Goal: Task Accomplishment & Management: Manage account settings

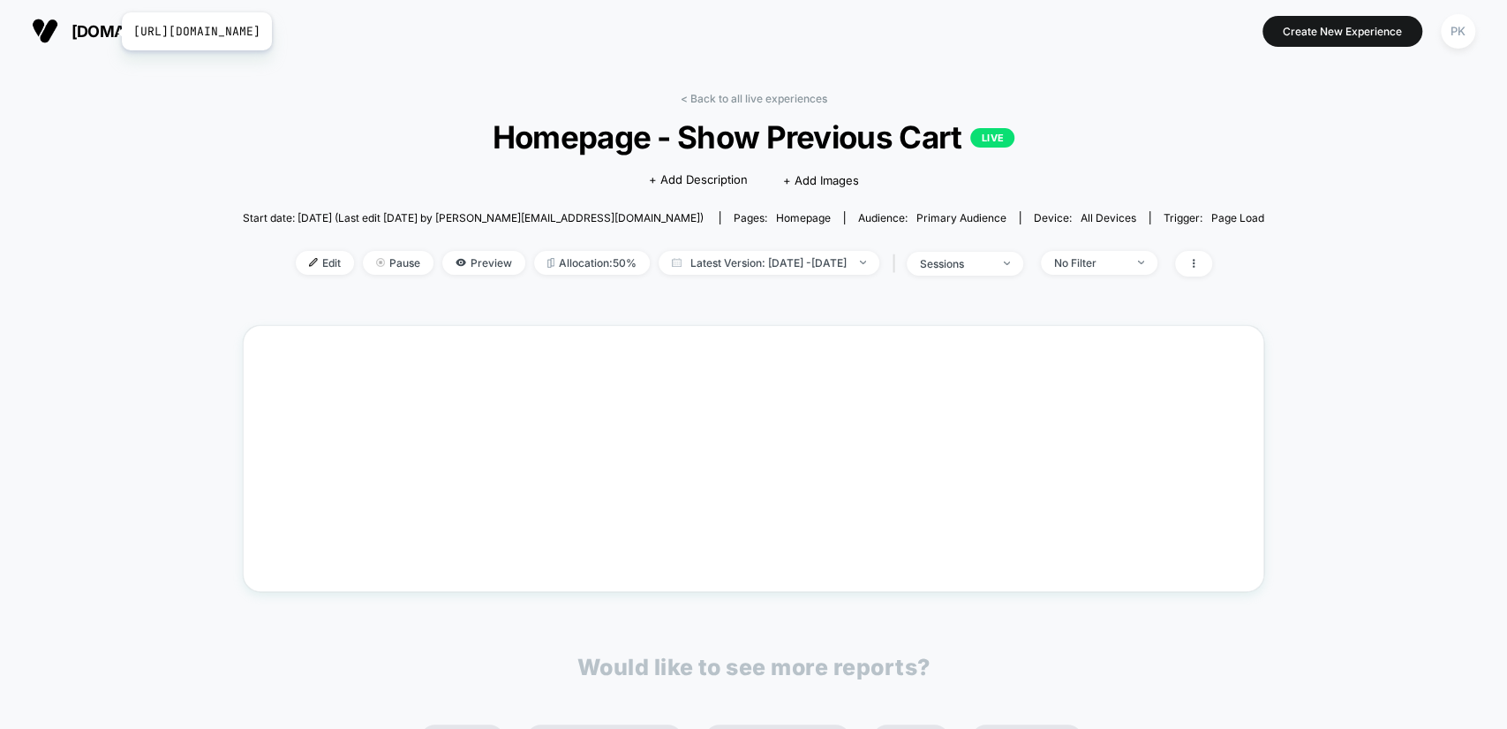
click at [110, 31] on span "[DOMAIN_NAME]" at bounding box center [136, 31] width 128 height 19
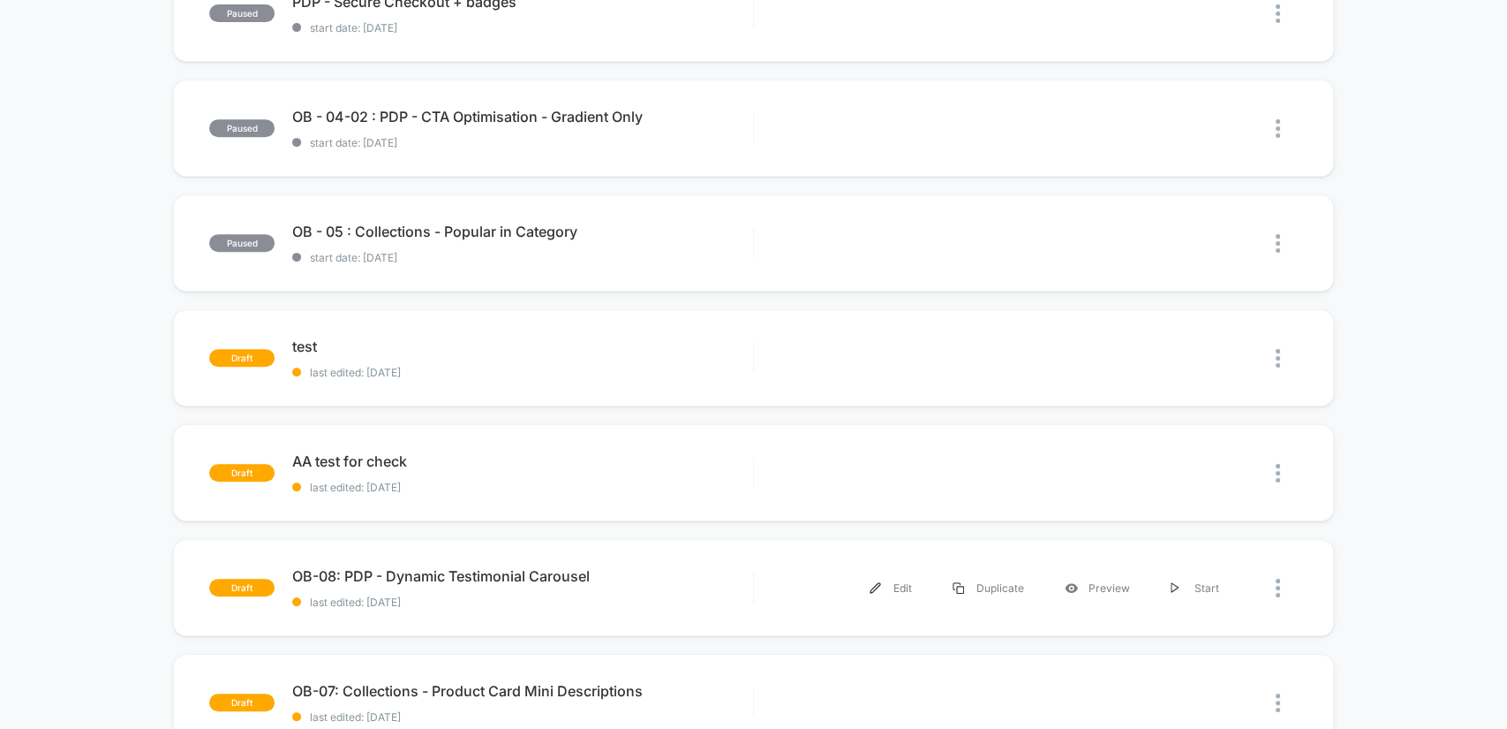
scroll to position [229, 0]
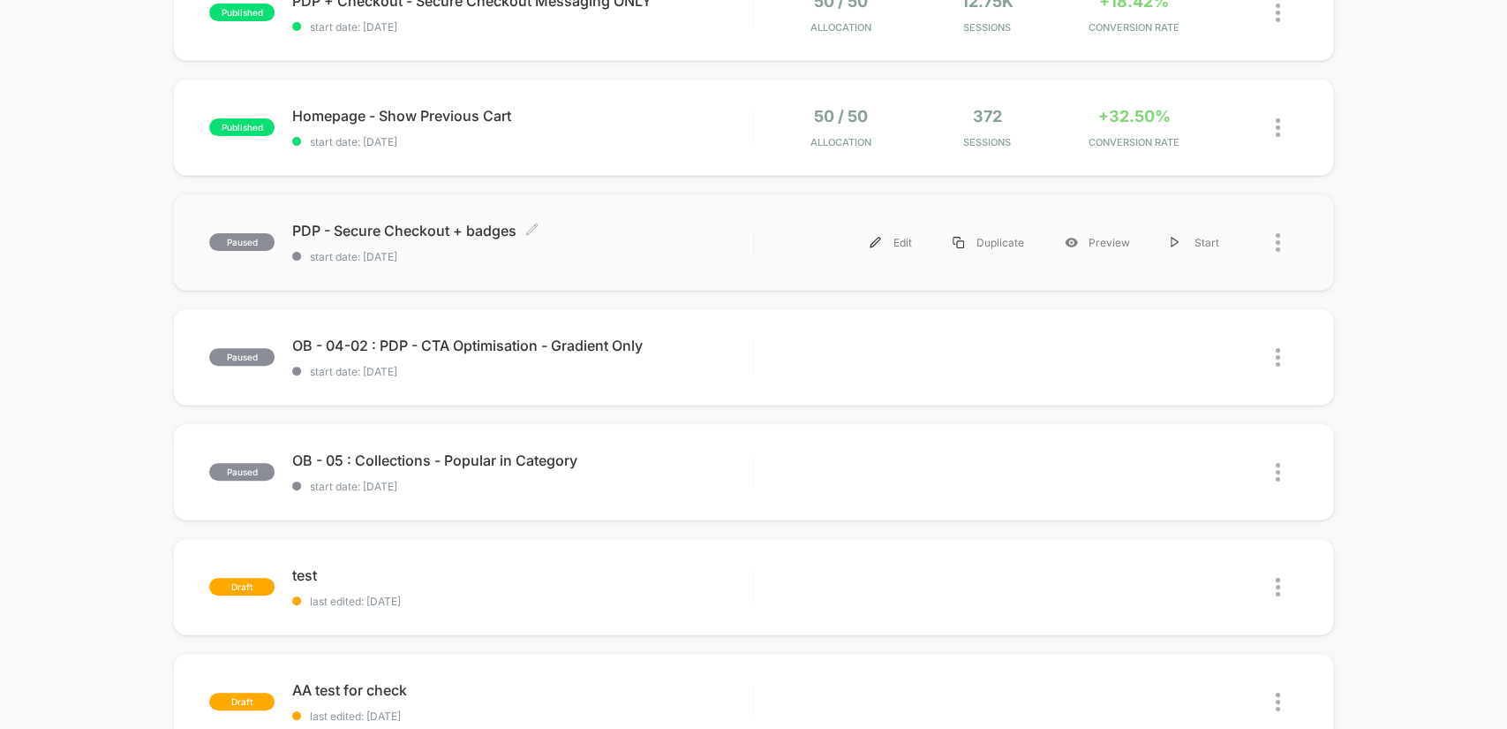
click at [456, 250] on span "start date: 8/21/2025" at bounding box center [522, 256] width 460 height 13
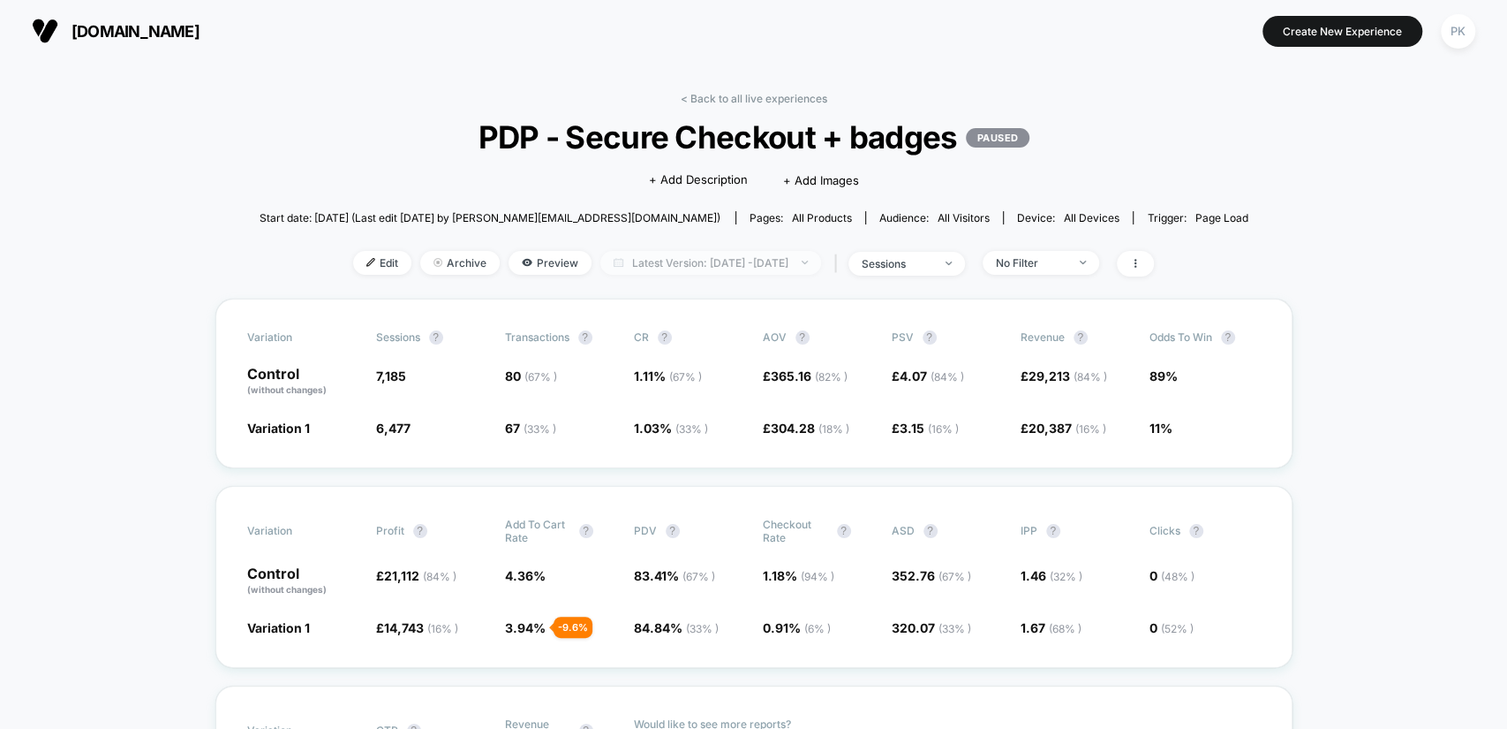
click at [727, 267] on span "Latest Version: Aug 21, 2025 - Sep 11, 2025" at bounding box center [710, 263] width 221 height 24
select select "*"
select select "****"
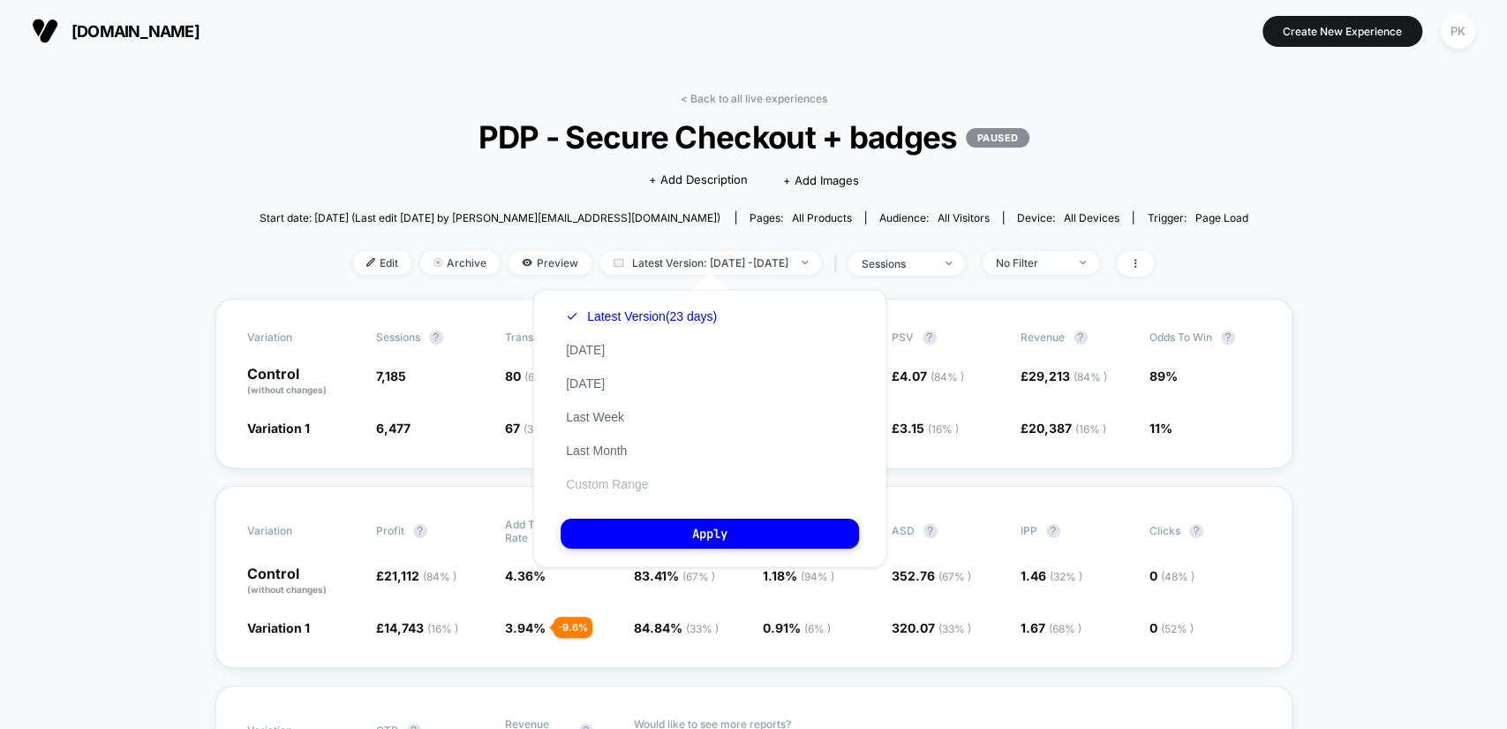
click at [635, 486] on button "Custom Range" at bounding box center [607, 484] width 93 height 16
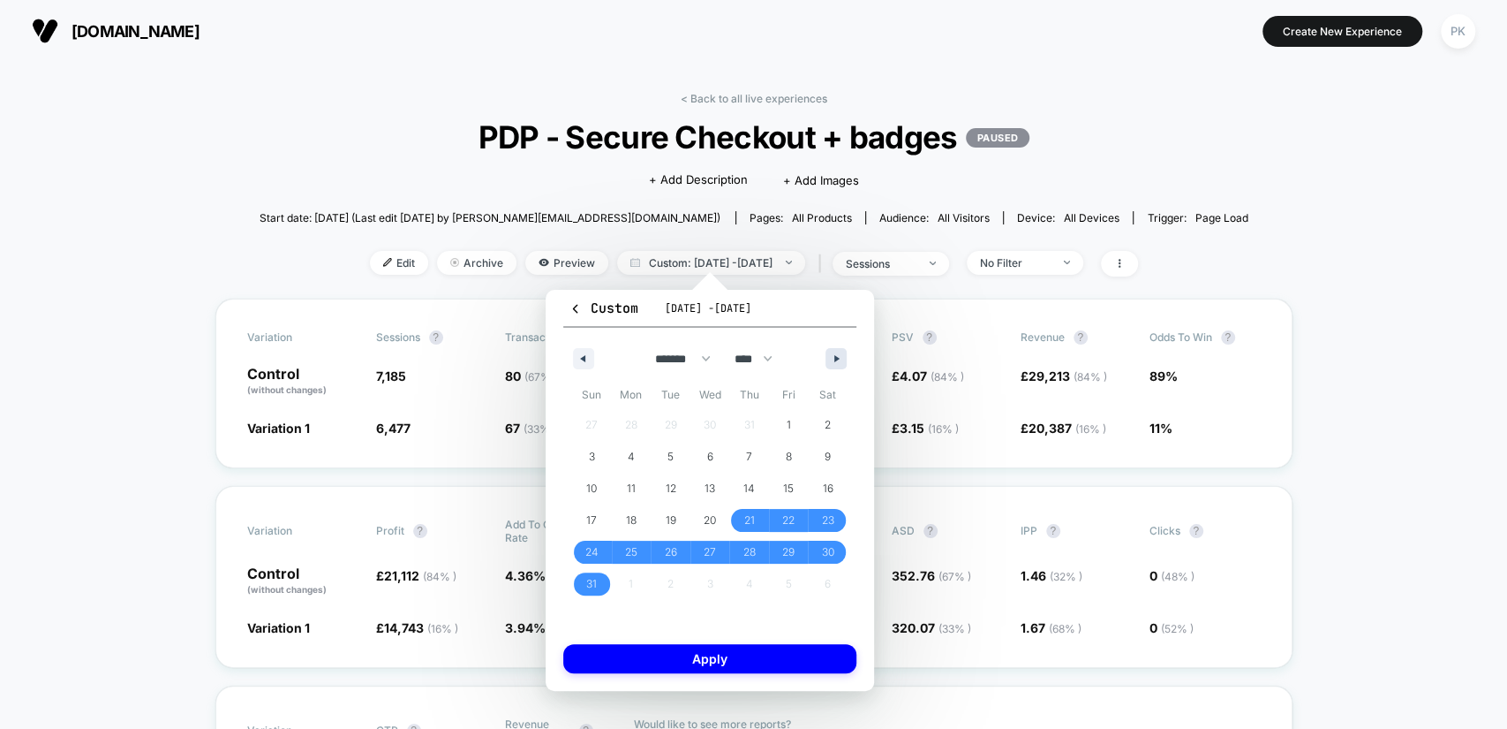
click at [843, 356] on button "button" at bounding box center [836, 358] width 21 height 21
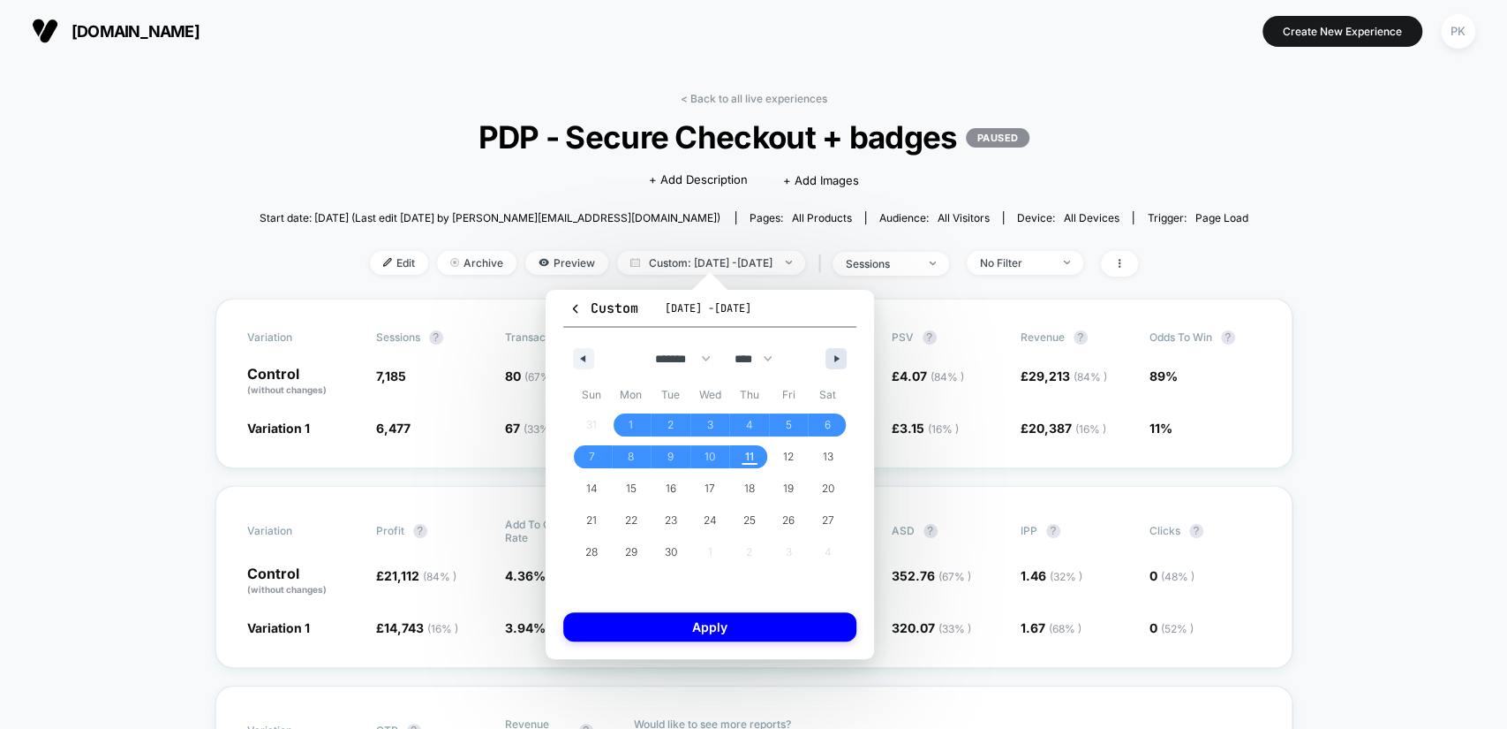
select select "*"
click at [696, 429] on span "3" at bounding box center [711, 424] width 40 height 23
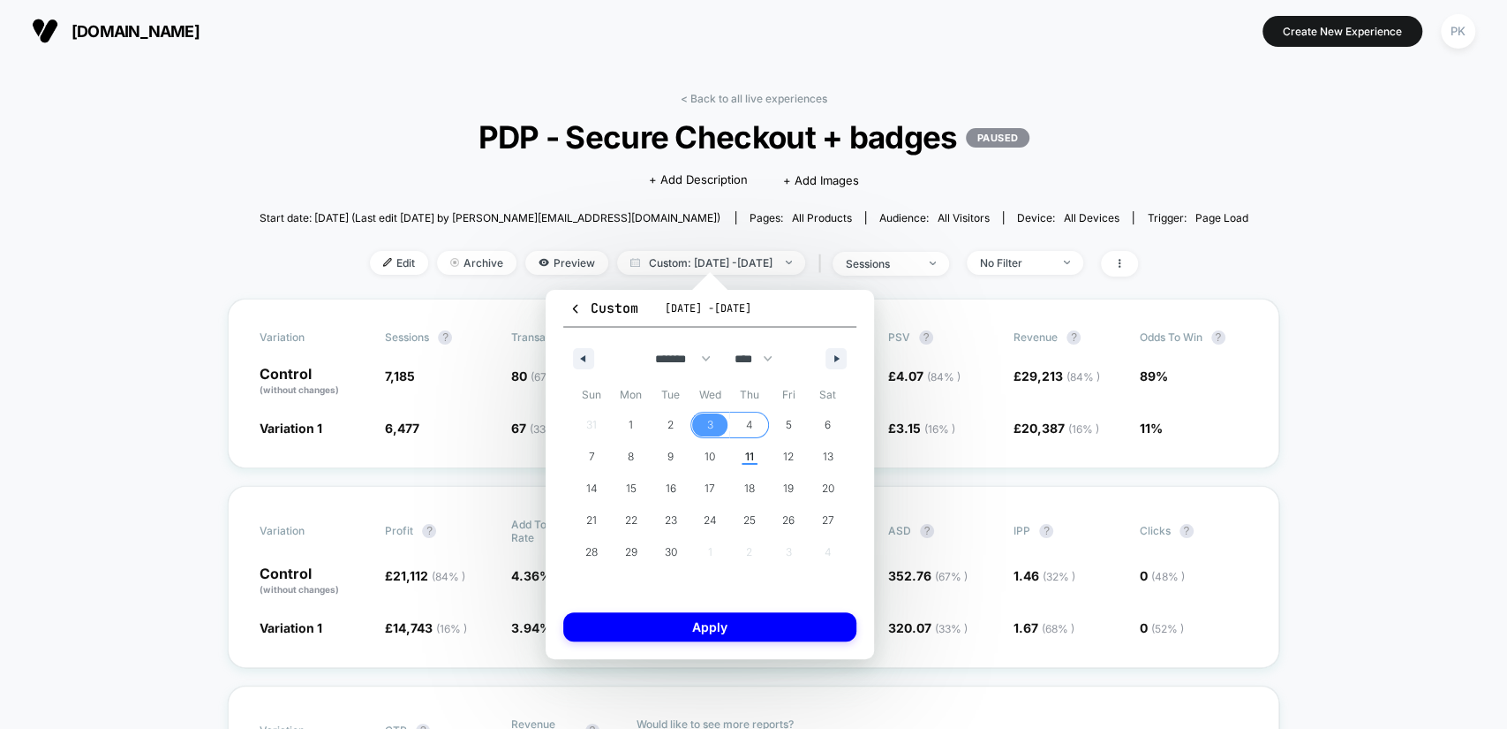
click at [756, 416] on span "4" at bounding box center [749, 424] width 40 height 23
click at [775, 625] on button "Apply" at bounding box center [709, 626] width 293 height 29
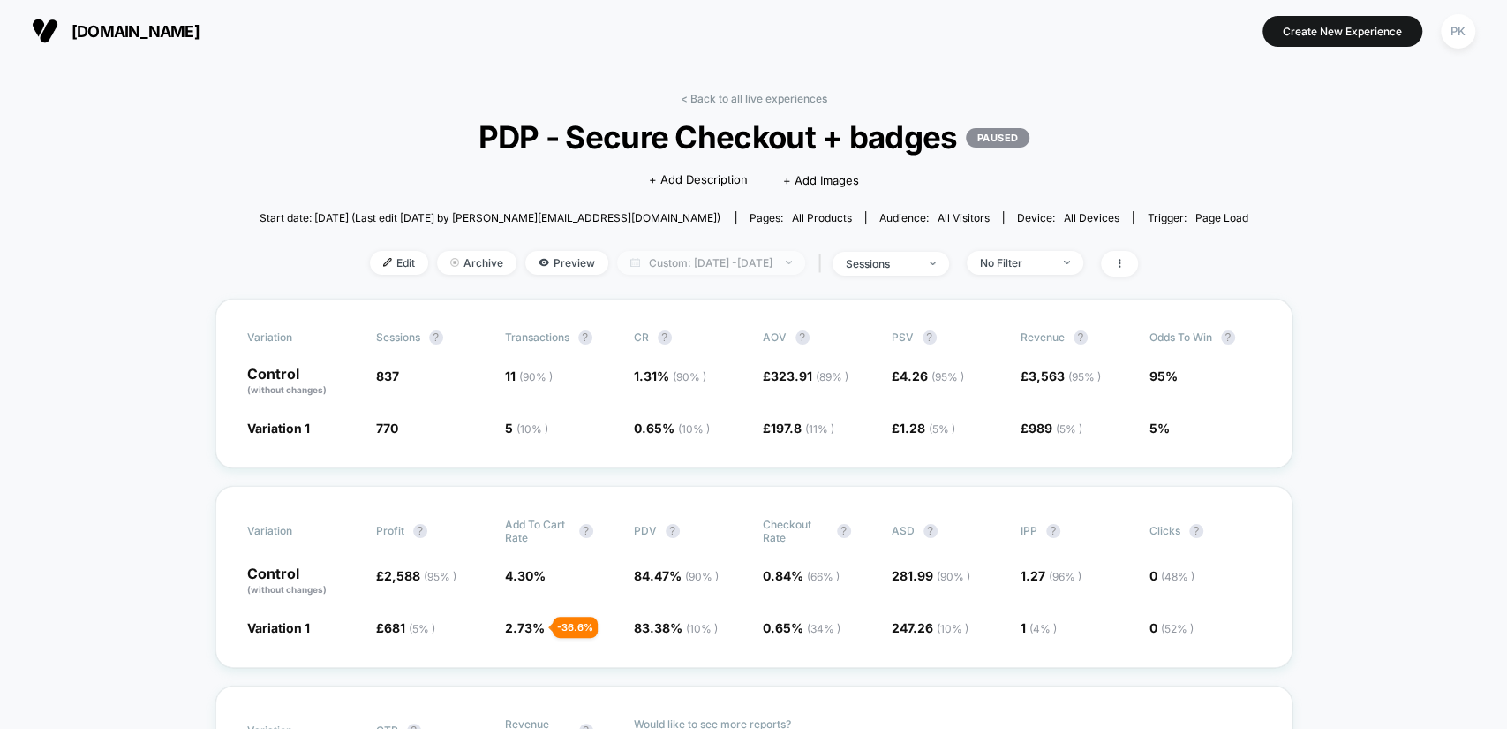
click at [728, 267] on span "Custom: Sep 3, 2025 - Sep 4, 2025" at bounding box center [711, 263] width 188 height 24
select select "*"
select select "****"
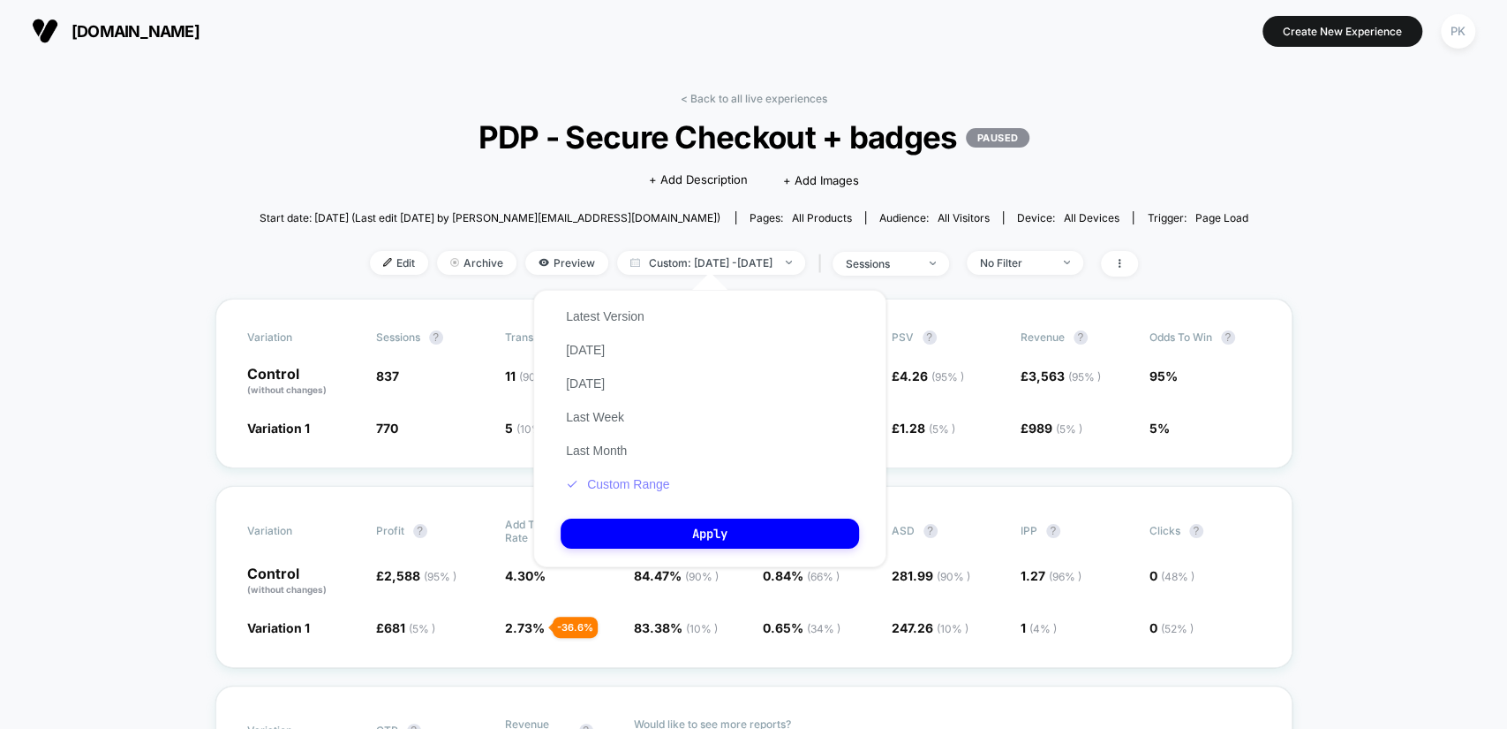
click at [608, 477] on button "Custom Range" at bounding box center [618, 484] width 114 height 16
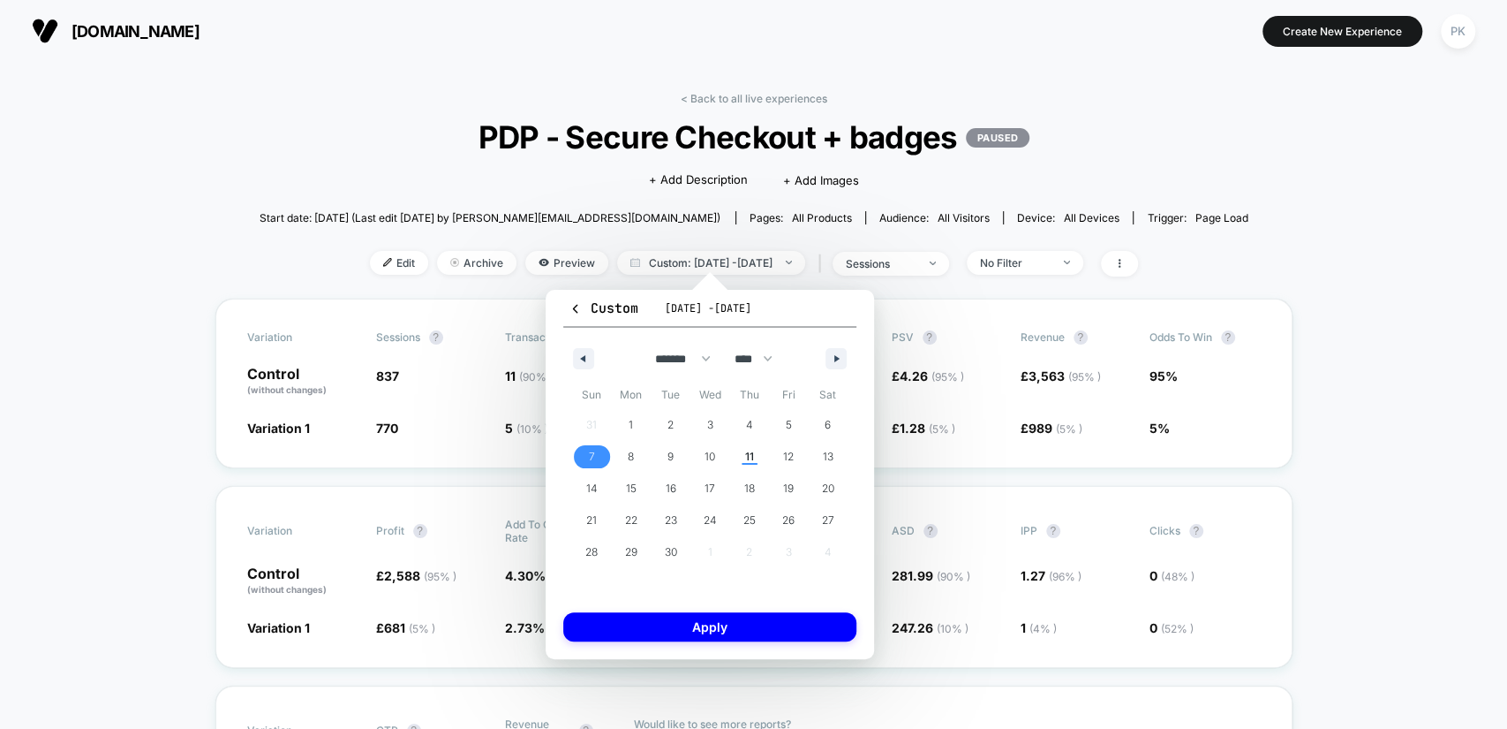
click at [587, 454] on span "7" at bounding box center [592, 456] width 40 height 23
click at [706, 429] on span "3" at bounding box center [709, 425] width 6 height 32
click at [719, 616] on button "Apply" at bounding box center [709, 626] width 293 height 29
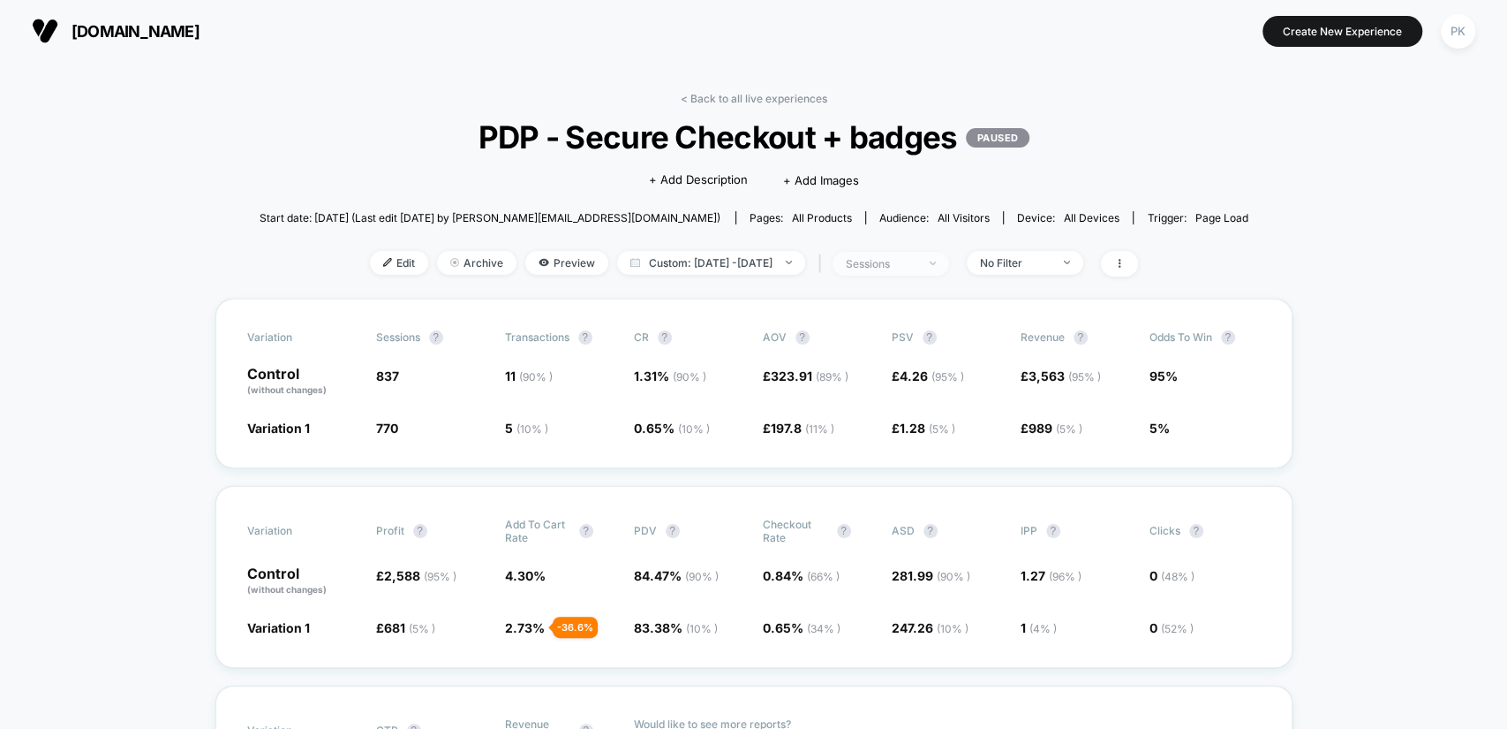
click at [947, 268] on span "sessions" at bounding box center [891, 264] width 117 height 24
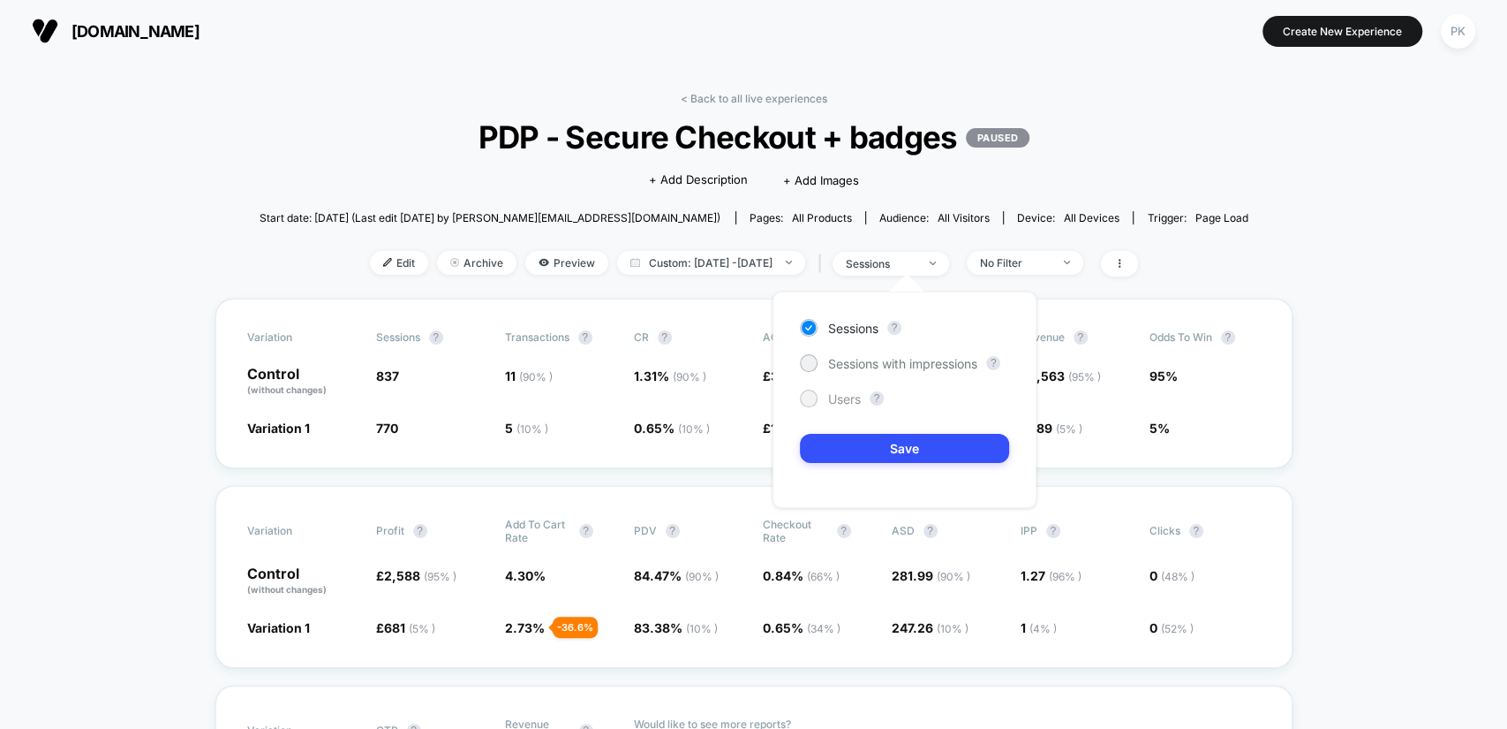
click at [848, 395] on span "Users" at bounding box center [844, 398] width 33 height 15
click at [902, 463] on div "Sessions ? Sessions with impressions ? Users ? Save" at bounding box center [905, 399] width 264 height 216
click at [903, 440] on button "Save" at bounding box center [904, 448] width 209 height 29
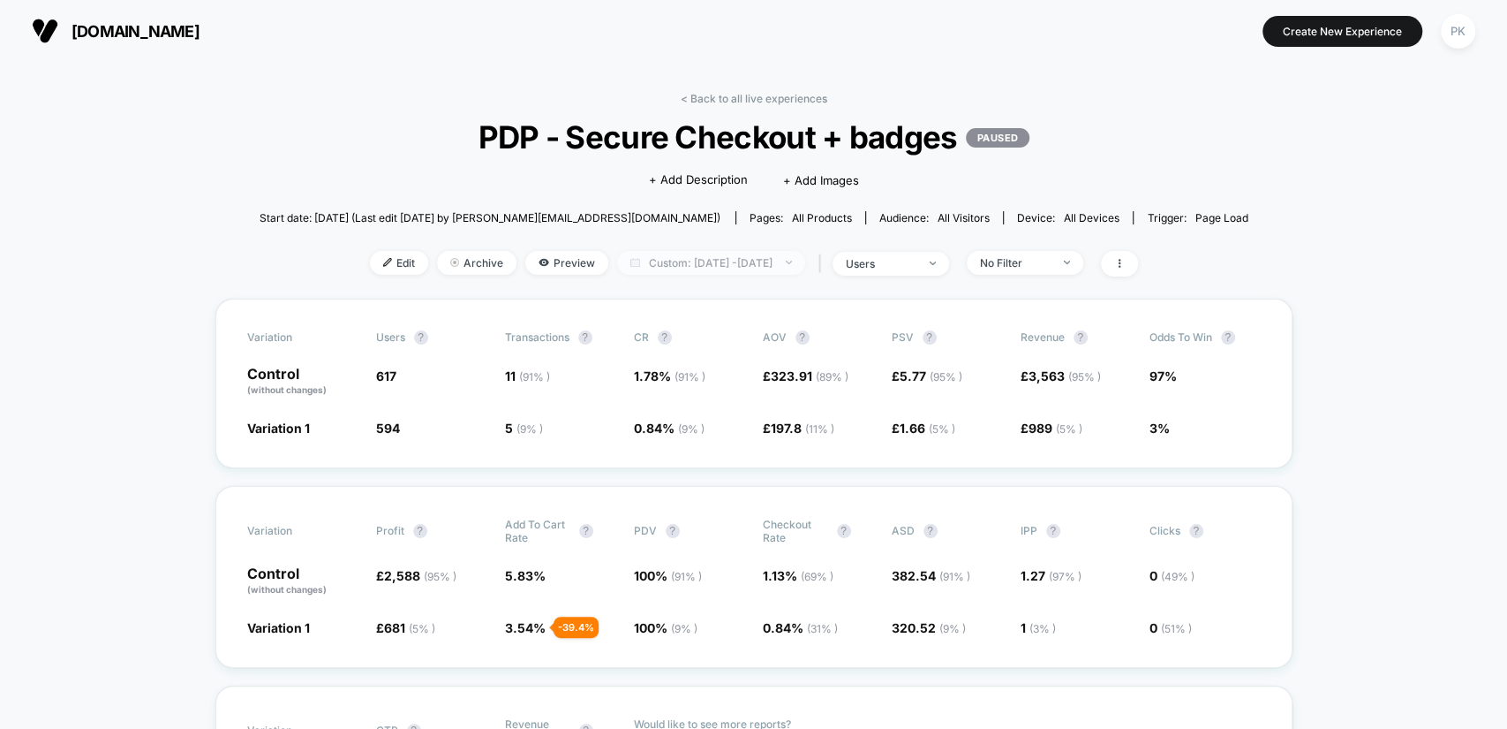
click at [721, 265] on span "Custom: Sep 3, 2025 - Sep 7, 2025" at bounding box center [711, 263] width 188 height 24
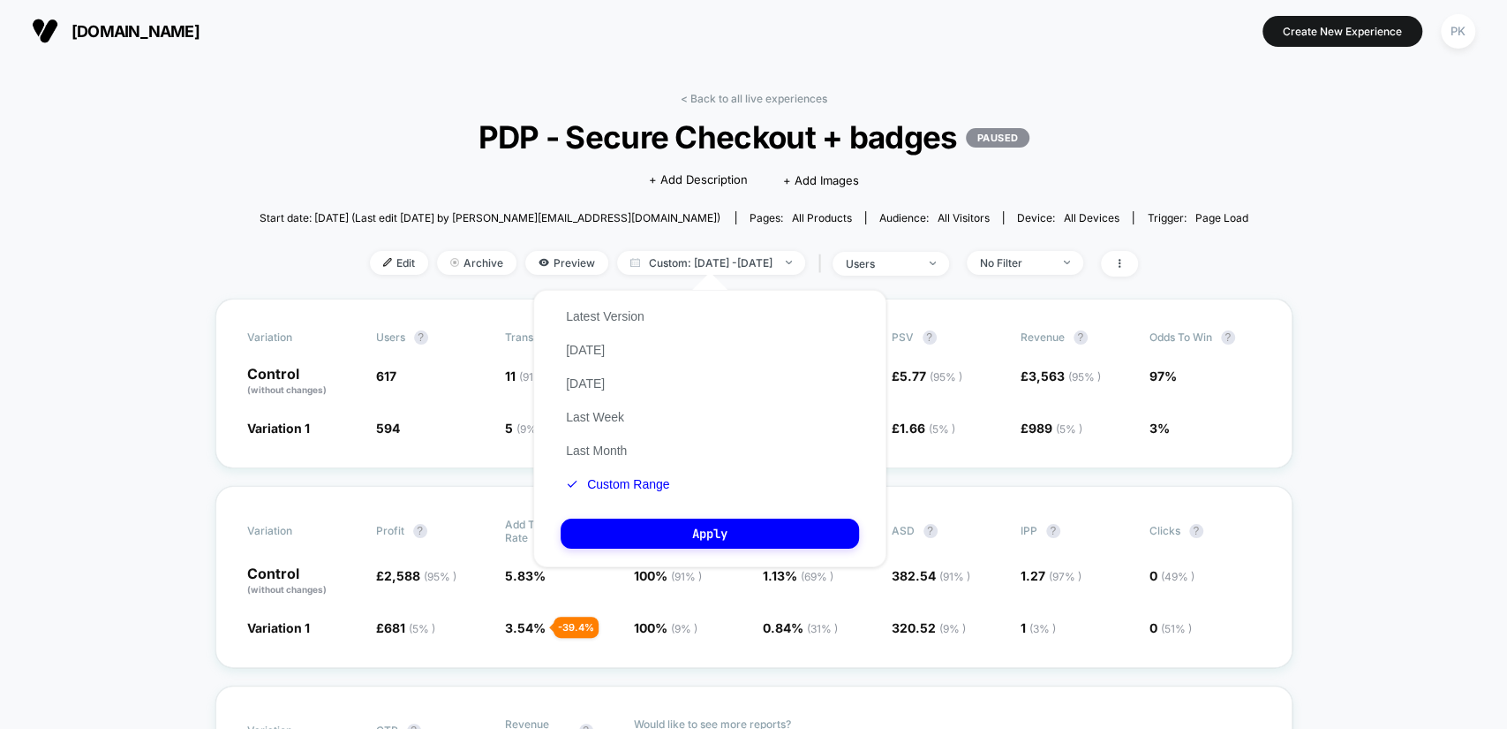
click at [362, 224] on span "Start date: 8/21/2025 (Last edit 9/4/2025 by patrick@wiro.agency)" at bounding box center [490, 217] width 461 height 31
